Goal: Information Seeking & Learning: Learn about a topic

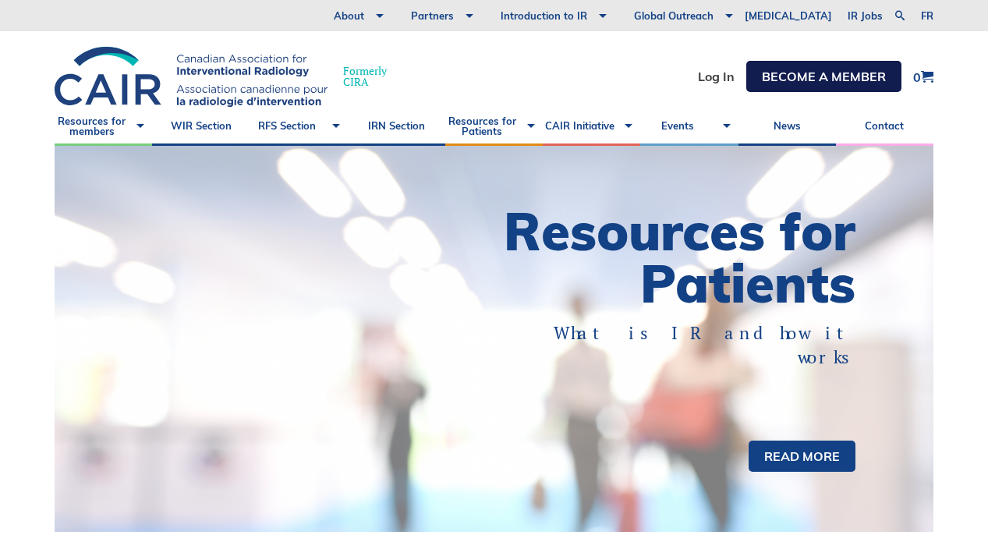
click at [781, 75] on link "Become a member" at bounding box center [824, 76] width 155 height 31
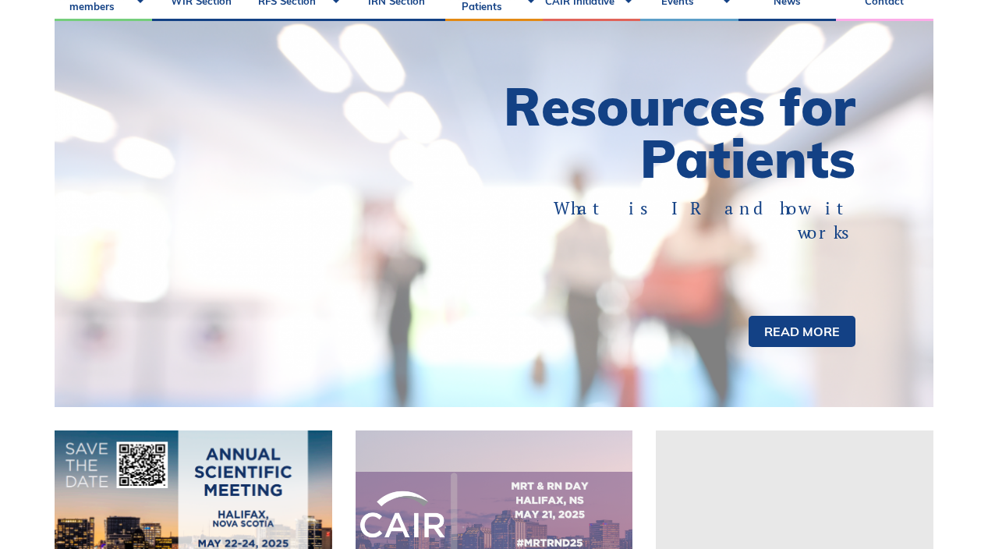
scroll to position [151, 0]
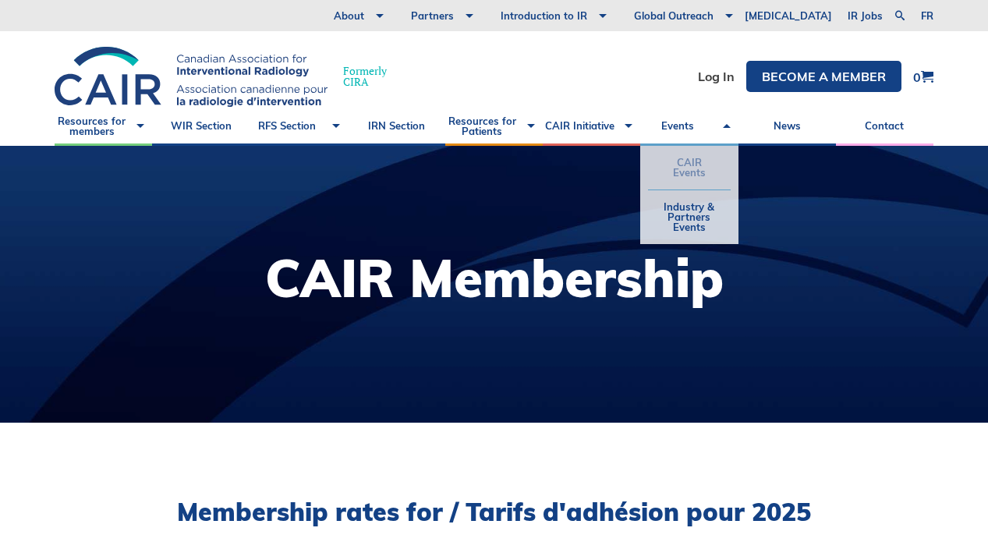
click at [690, 161] on link "CAIR Events" at bounding box center [689, 168] width 82 height 44
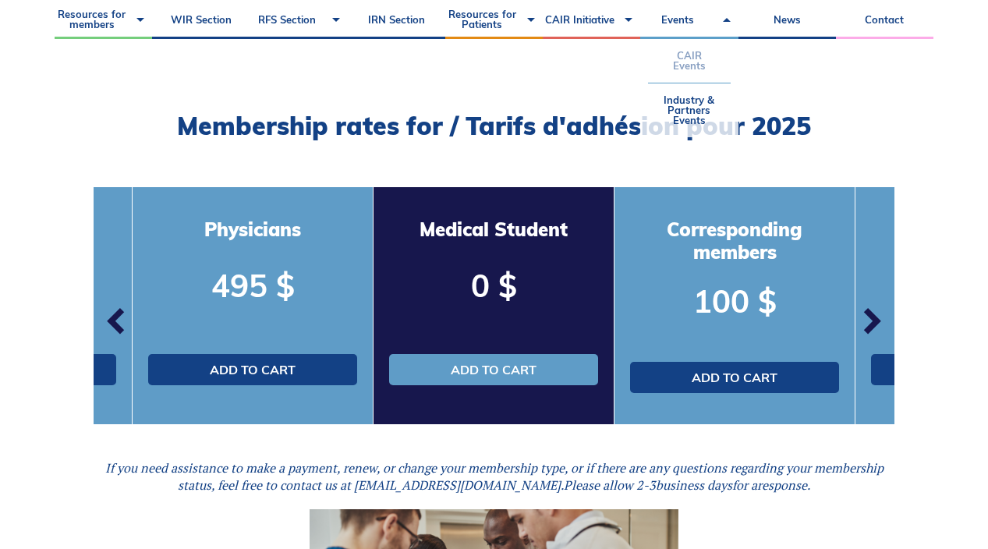
scroll to position [1204, 0]
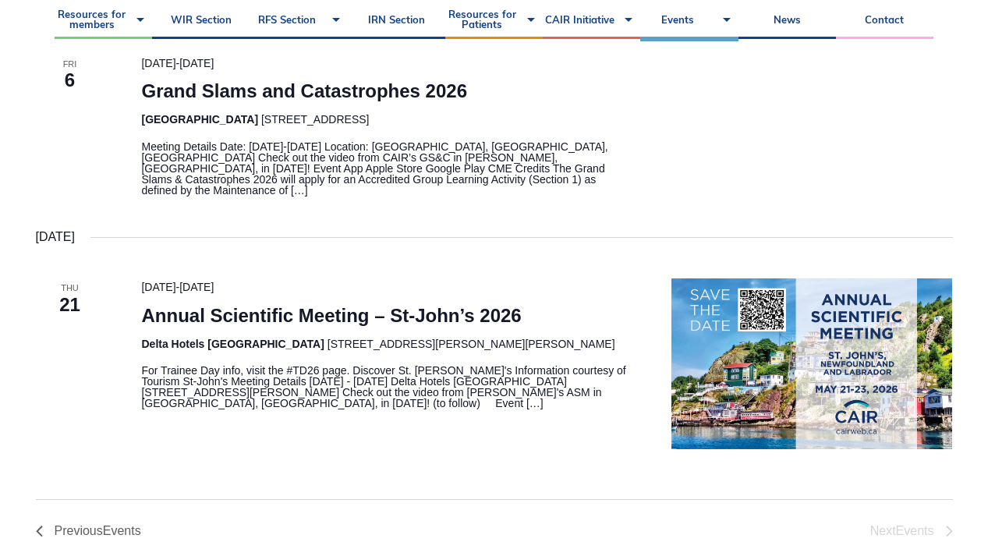
scroll to position [342, 0]
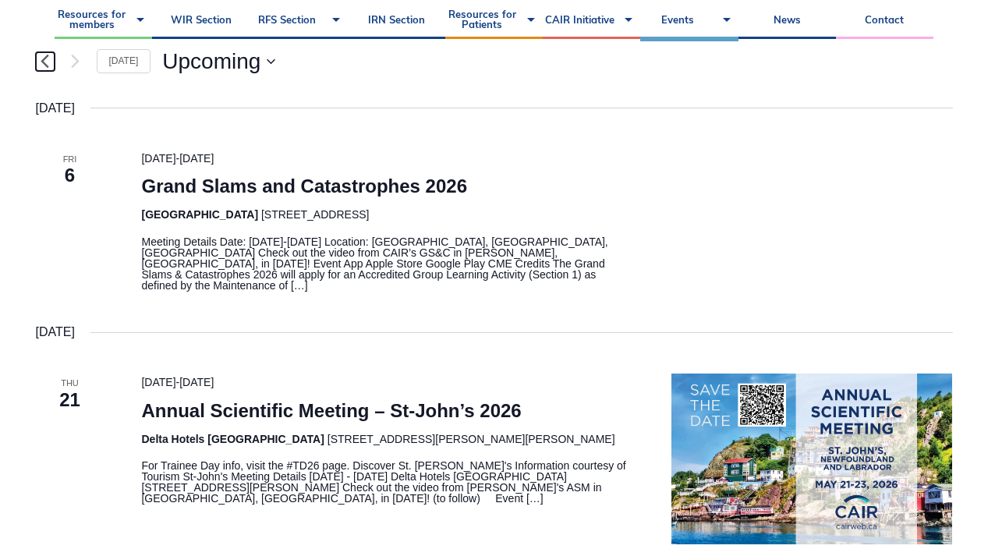
click at [41, 56] on icon "Previous Events" at bounding box center [45, 61] width 9 height 15
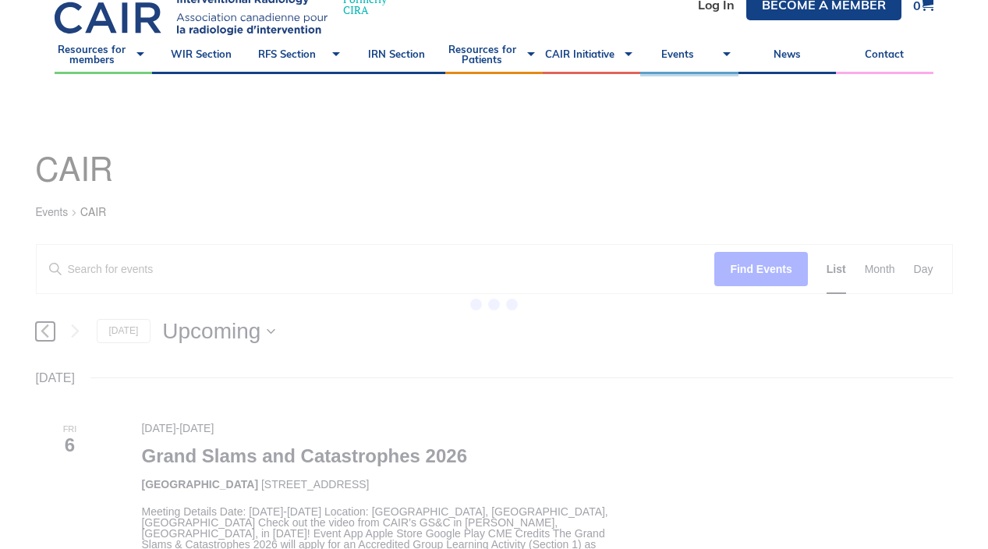
scroll to position [0, 0]
